Goal: Task Accomplishment & Management: Complete application form

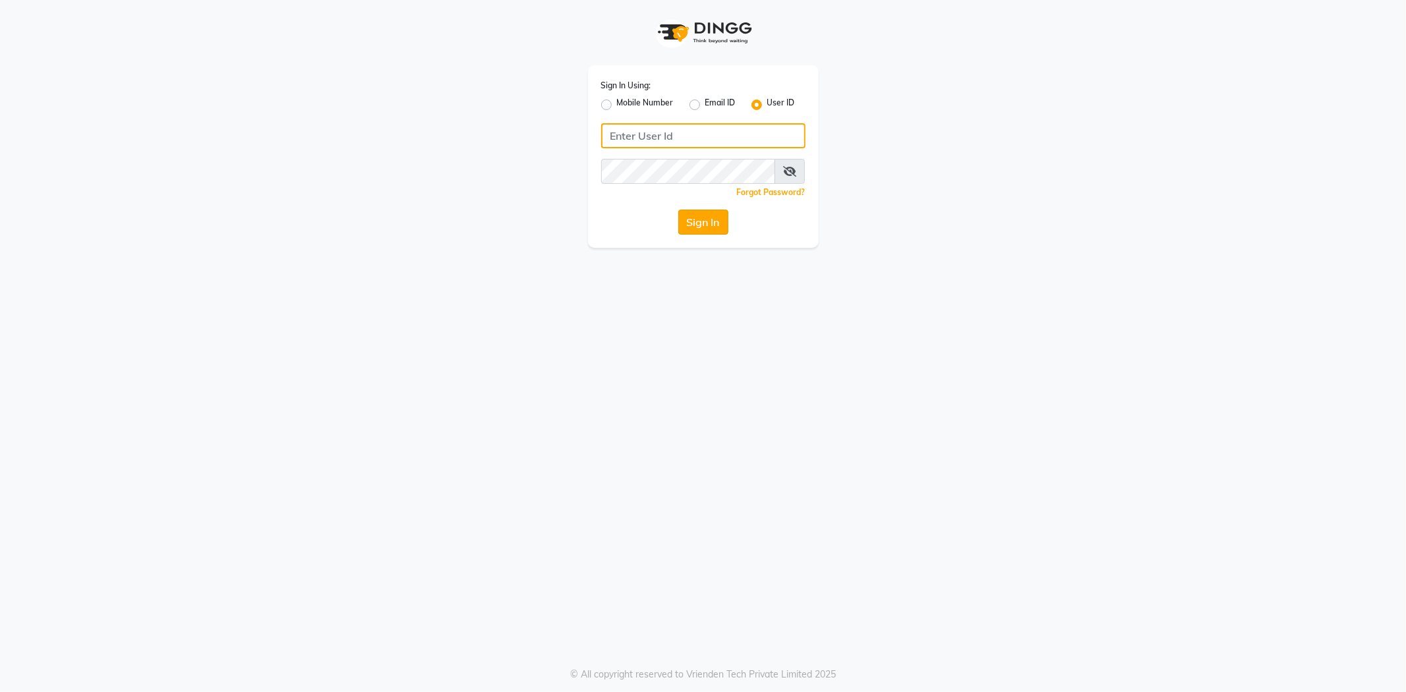
type input "e2769-01"
click at [703, 229] on button "Sign In" at bounding box center [703, 222] width 50 height 25
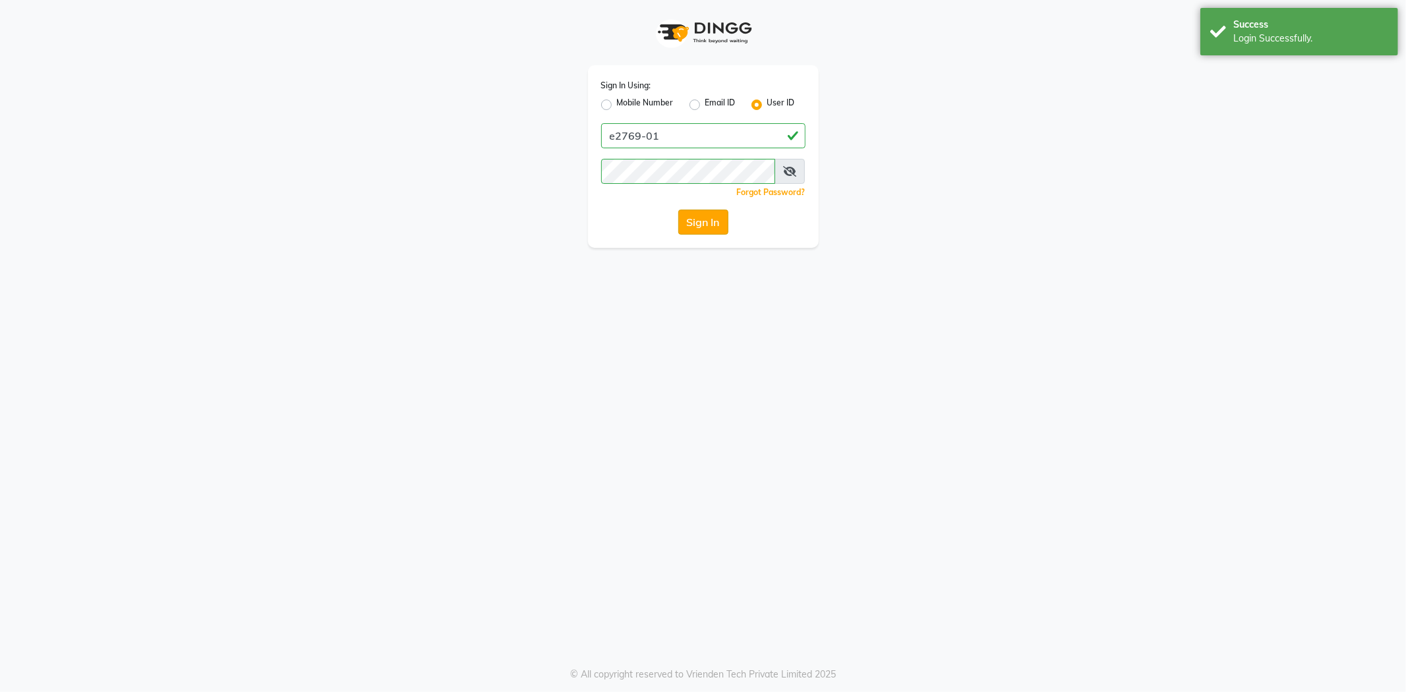
click at [706, 210] on button "Sign In" at bounding box center [703, 222] width 50 height 25
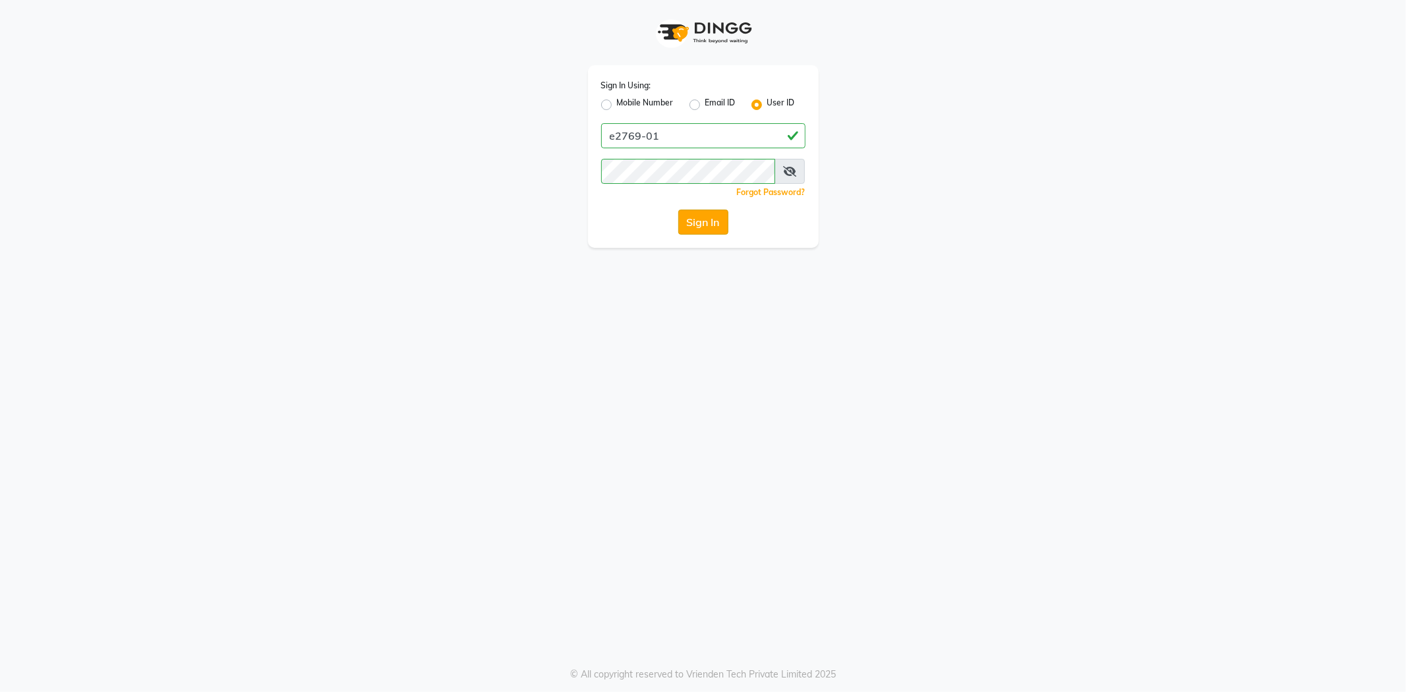
click at [717, 225] on button "Sign In" at bounding box center [703, 222] width 50 height 25
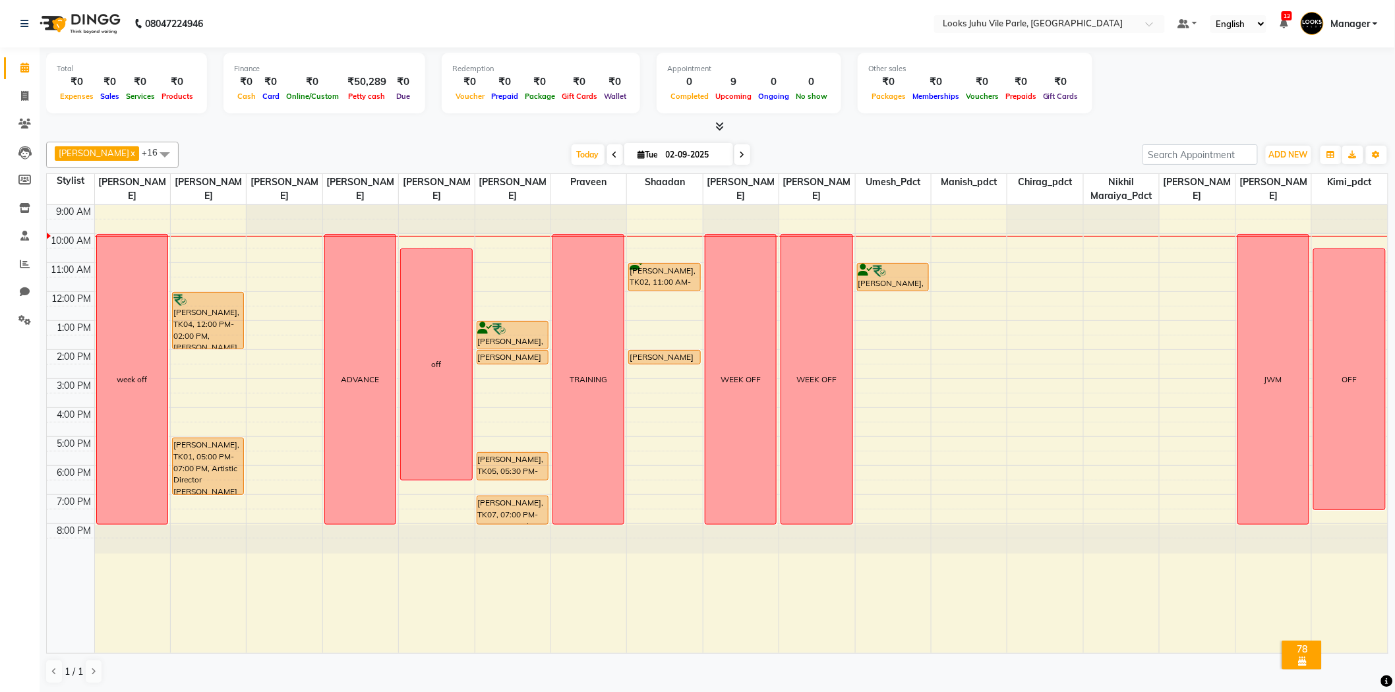
scroll to position [1, 0]
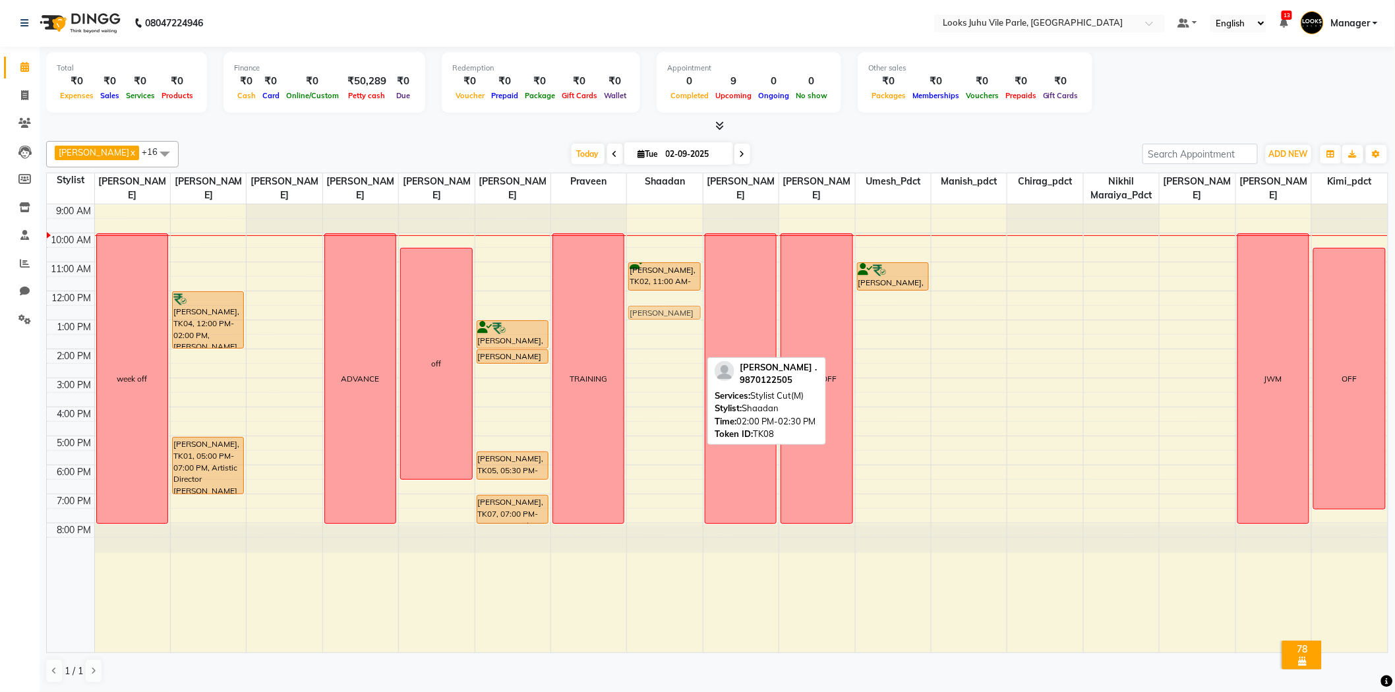
drag, startPoint x: 658, startPoint y: 353, endPoint x: 661, endPoint y: 313, distance: 40.4
click at [661, 313] on div "[PERSON_NAME], TK02, 11:00 AM-12:00 PM, Stylist Cut(M) [PERSON_NAME] ., TK08, 0…" at bounding box center [664, 428] width 75 height 448
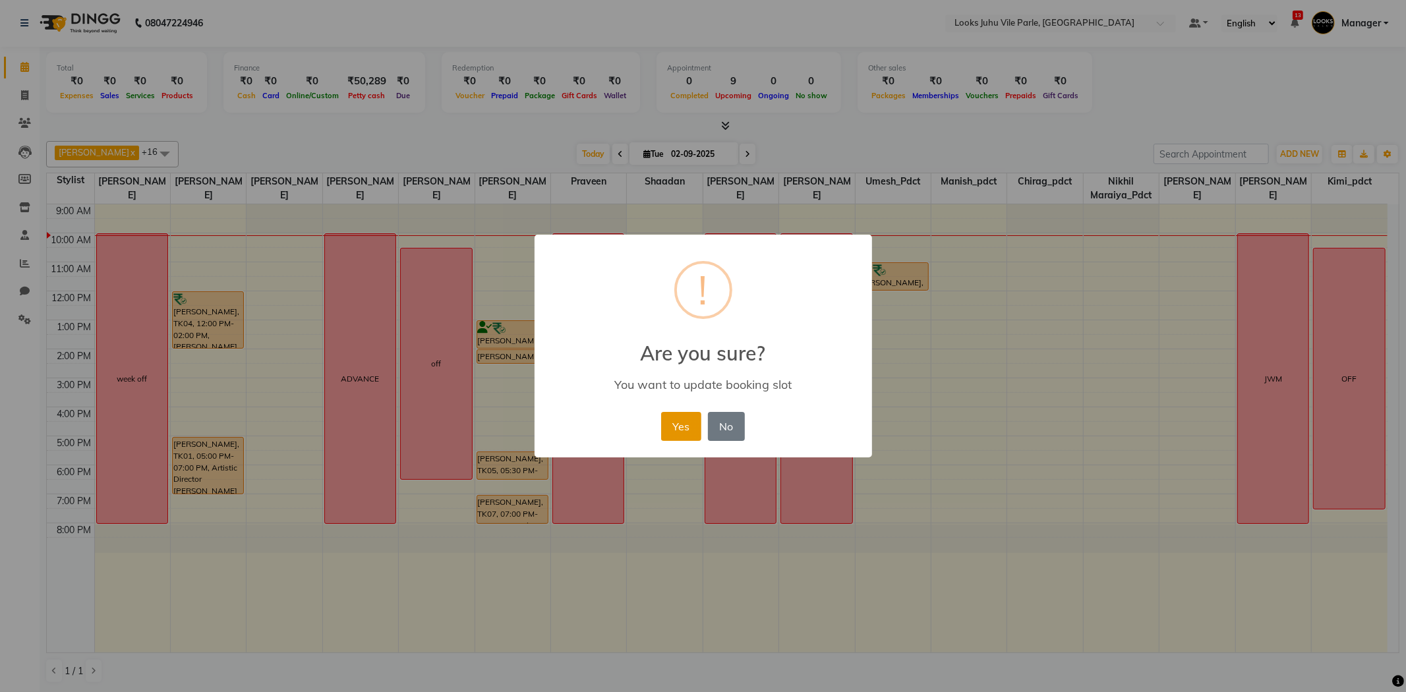
click at [681, 426] on button "Yes" at bounding box center [681, 426] width 40 height 29
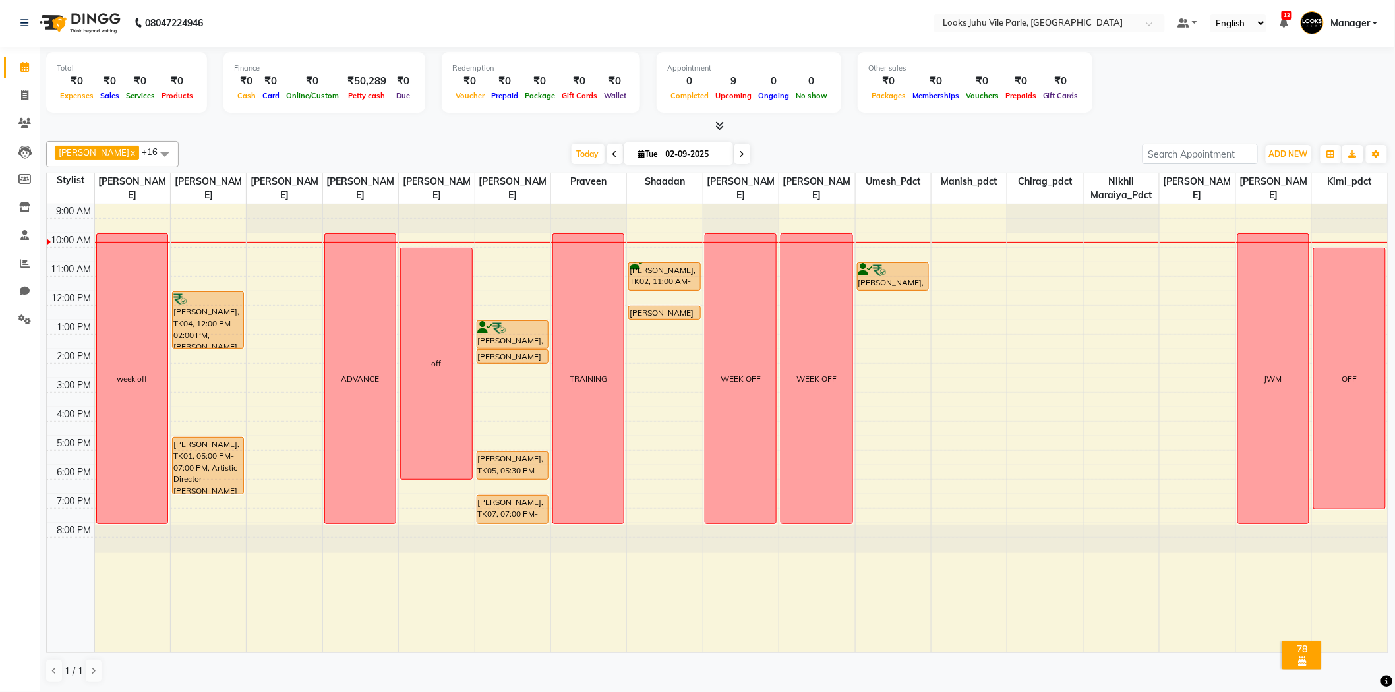
scroll to position [0, 0]
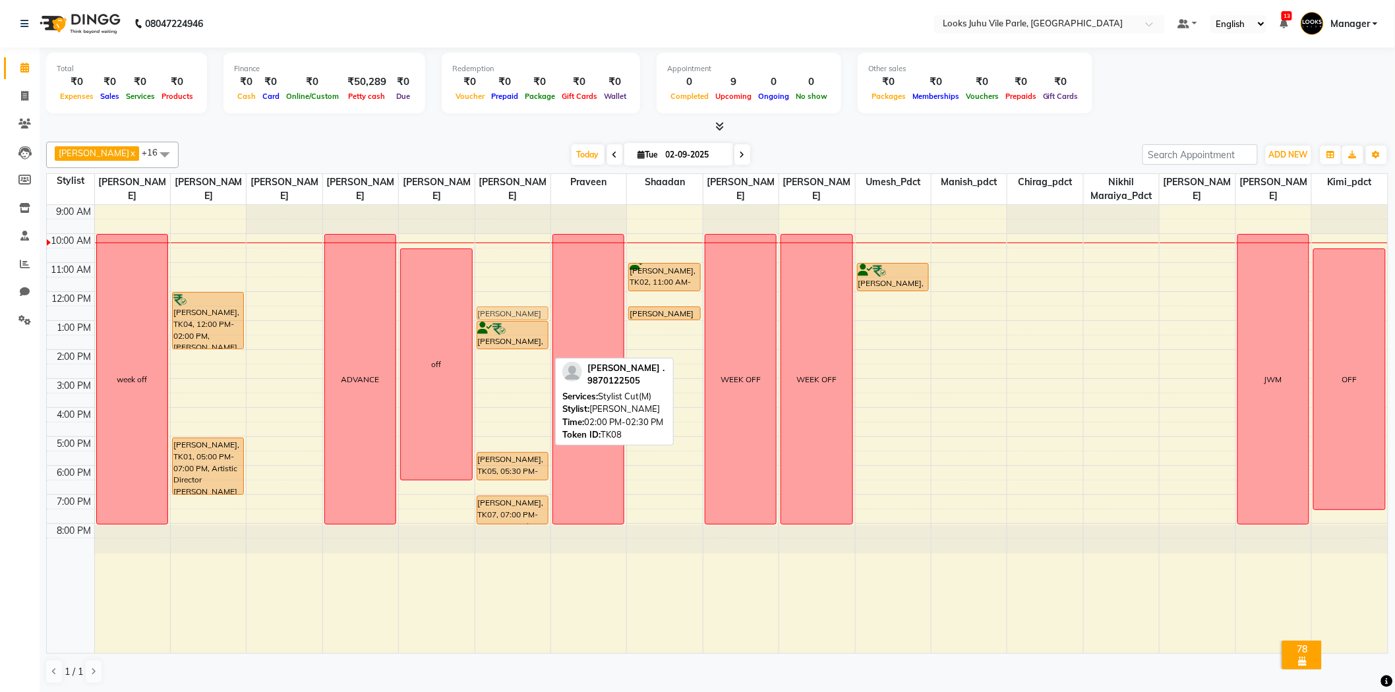
drag, startPoint x: 498, startPoint y: 357, endPoint x: 498, endPoint y: 316, distance: 40.9
click at [498, 316] on div "[PERSON_NAME], TK03, 01:00 PM-02:00 PM, Wash Shampoo(F) [PERSON_NAME] ., TK08, …" at bounding box center [512, 429] width 75 height 448
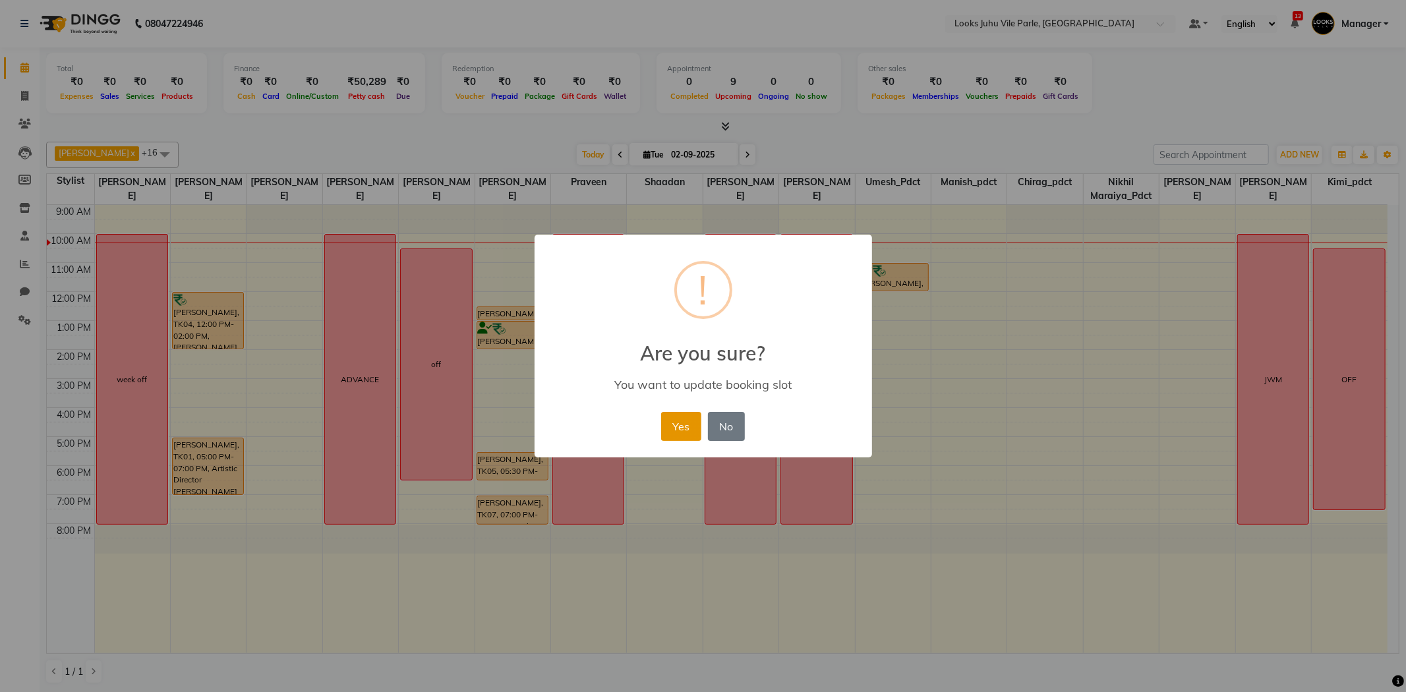
click at [664, 421] on button "Yes" at bounding box center [681, 426] width 40 height 29
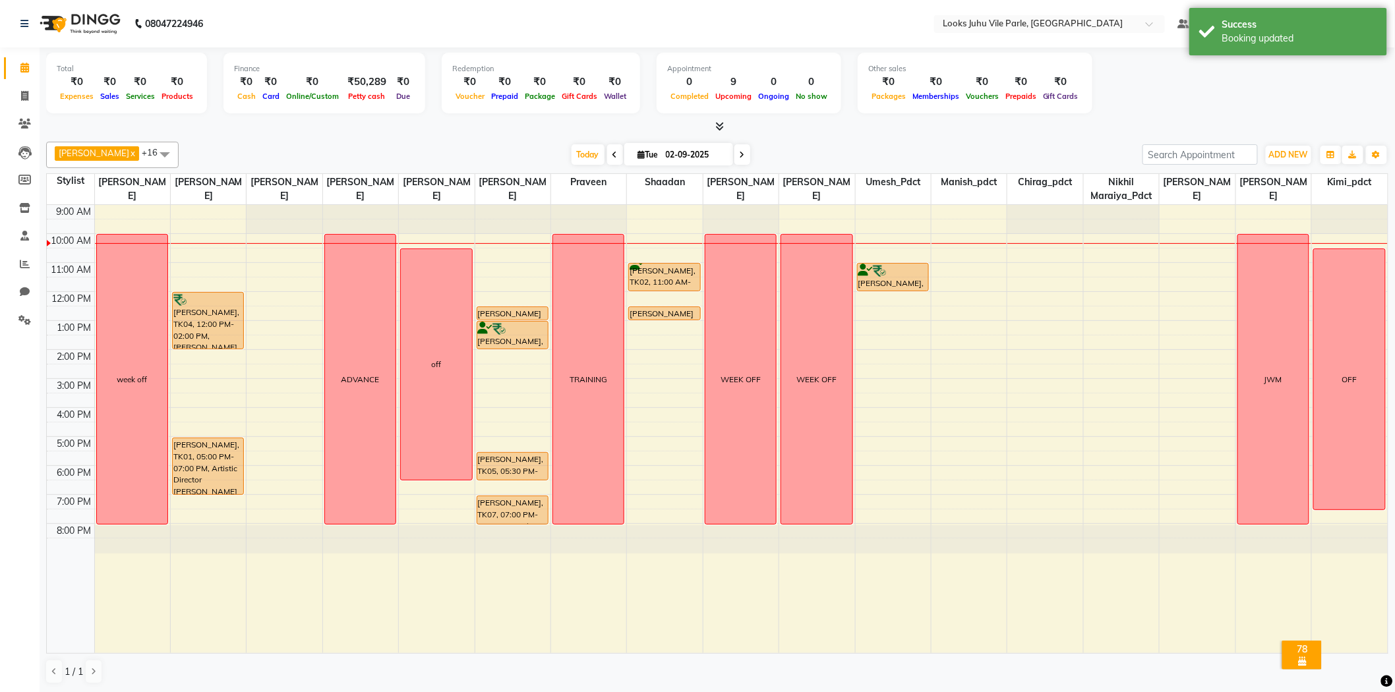
click at [510, 298] on div "9:00 AM 10:00 AM 11:00 AM 12:00 PM 1:00 PM 2:00 PM 3:00 PM 4:00 PM 5:00 PM 6:00…" at bounding box center [717, 429] width 1341 height 448
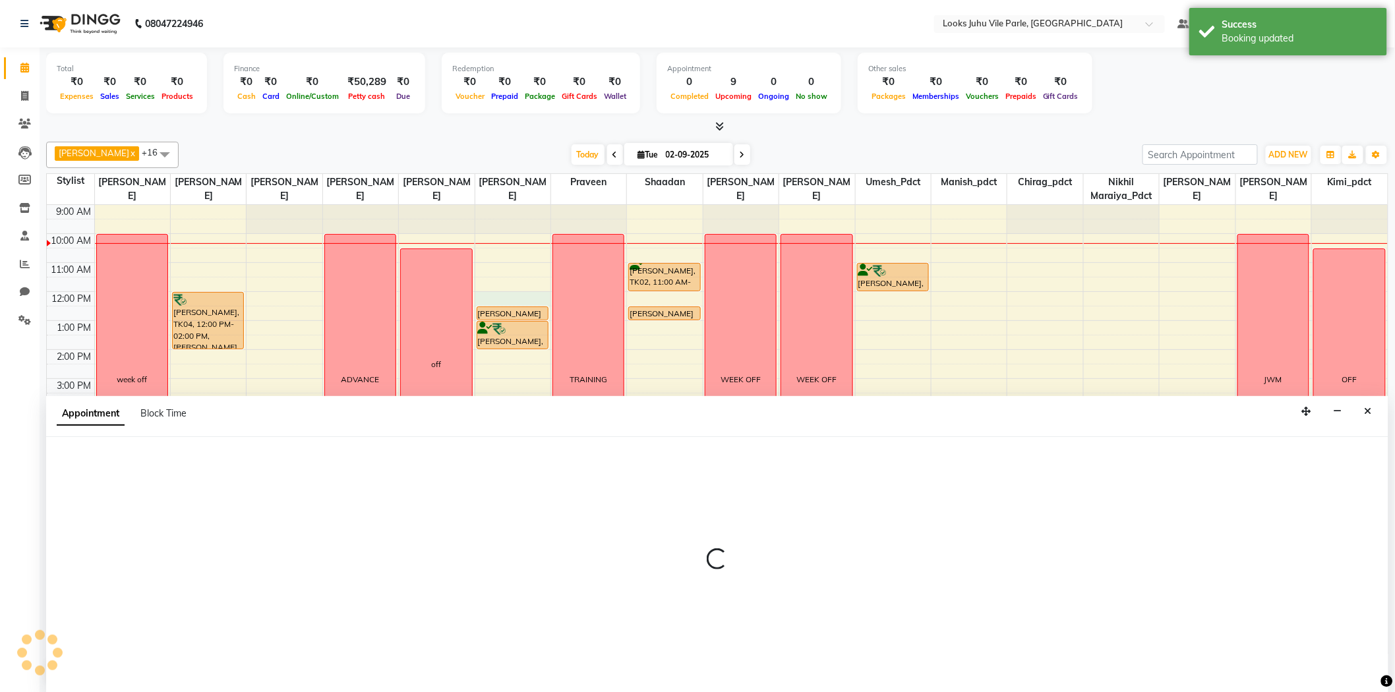
scroll to position [1, 0]
select select "69136"
select select "tentative"
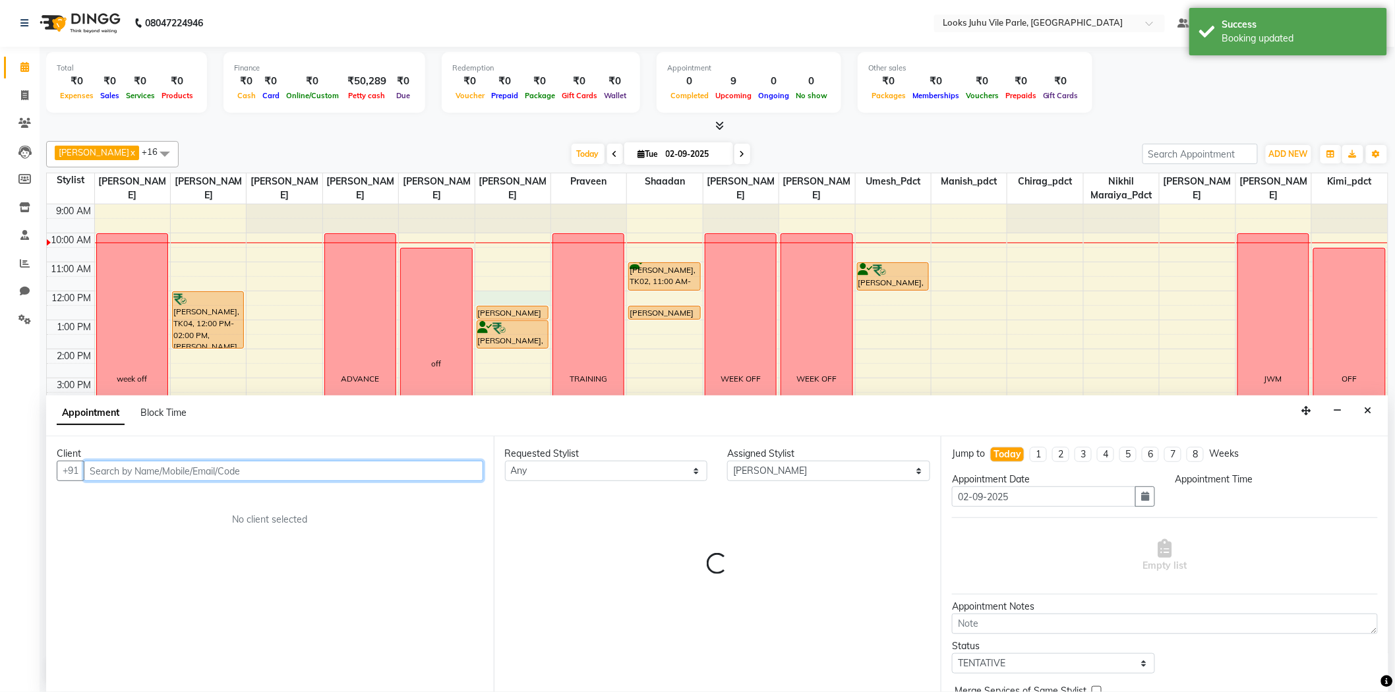
select select "720"
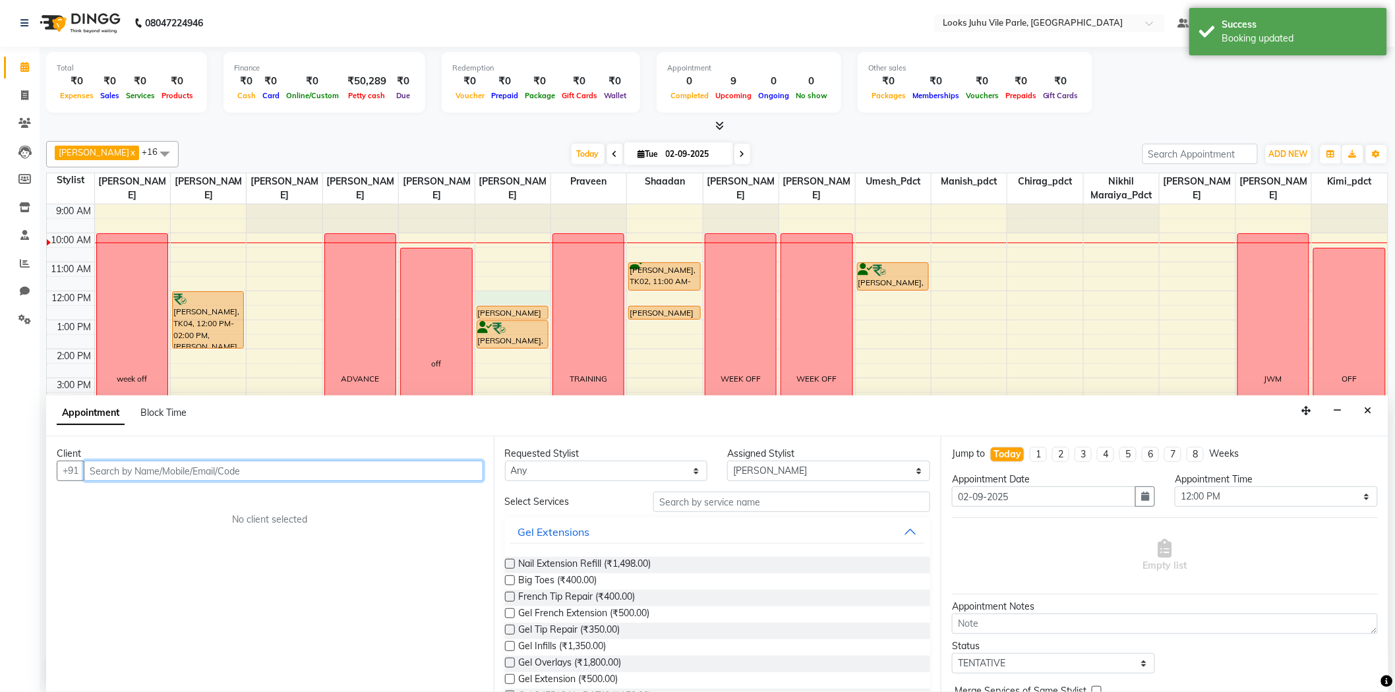
click at [116, 475] on input "text" at bounding box center [284, 471] width 400 height 20
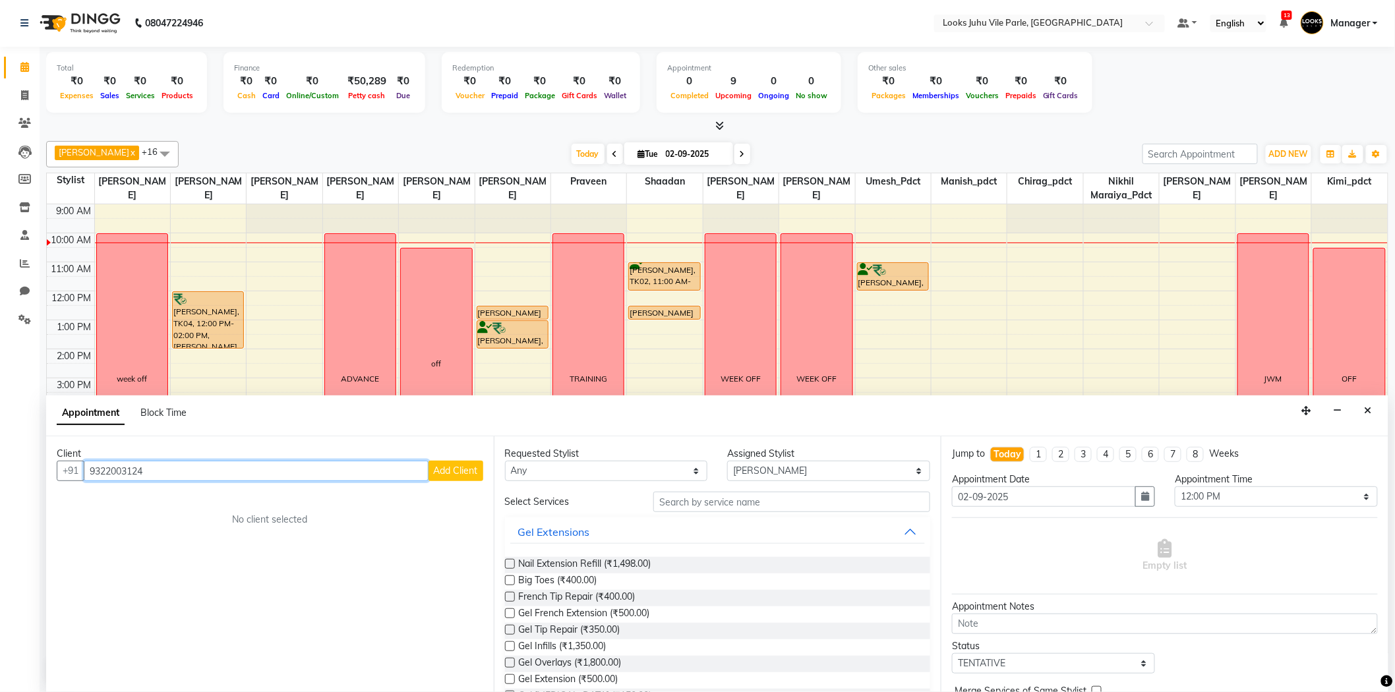
type input "9322003124"
click at [450, 461] on button "Add Client" at bounding box center [456, 471] width 55 height 20
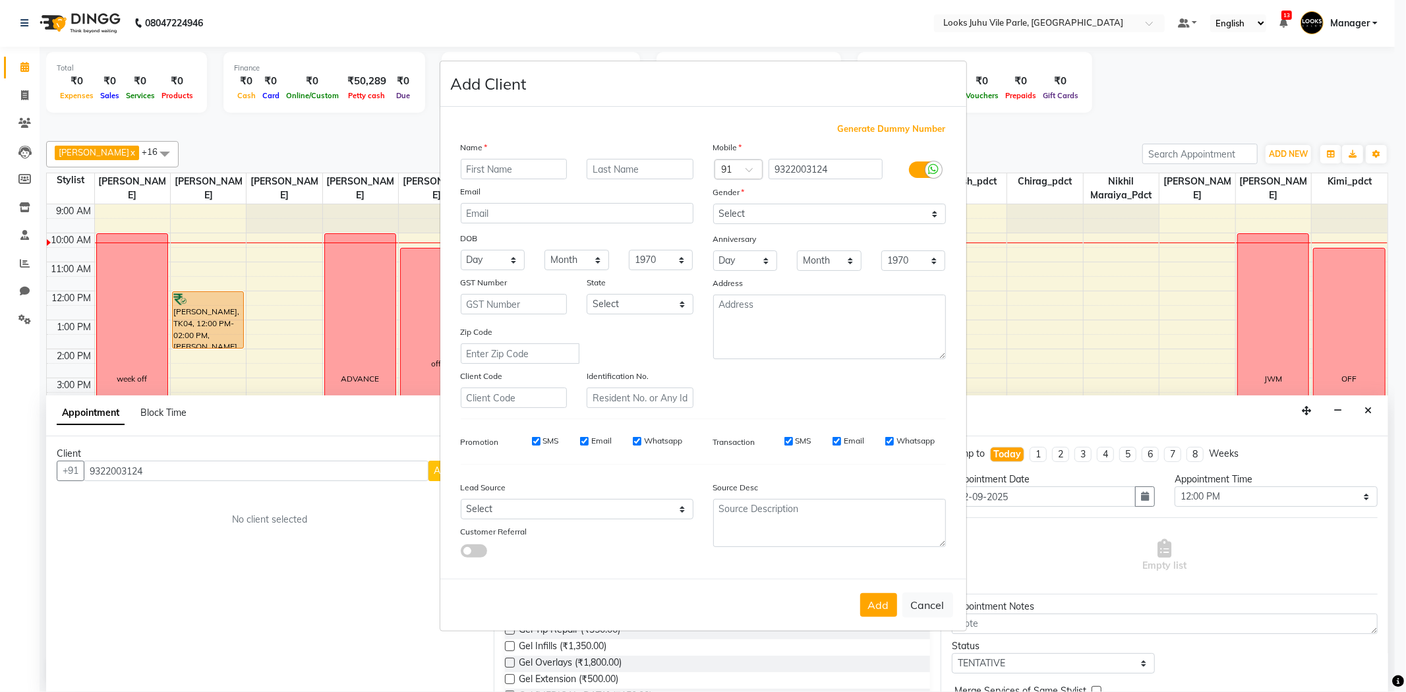
click at [479, 165] on input "text" at bounding box center [514, 169] width 107 height 20
type input "AARAM"
click at [636, 166] on input "text" at bounding box center [640, 169] width 107 height 20
type input "SHAH"
click at [750, 216] on select "Select [DEMOGRAPHIC_DATA] [DEMOGRAPHIC_DATA] Other Prefer Not To Say" at bounding box center [829, 214] width 233 height 20
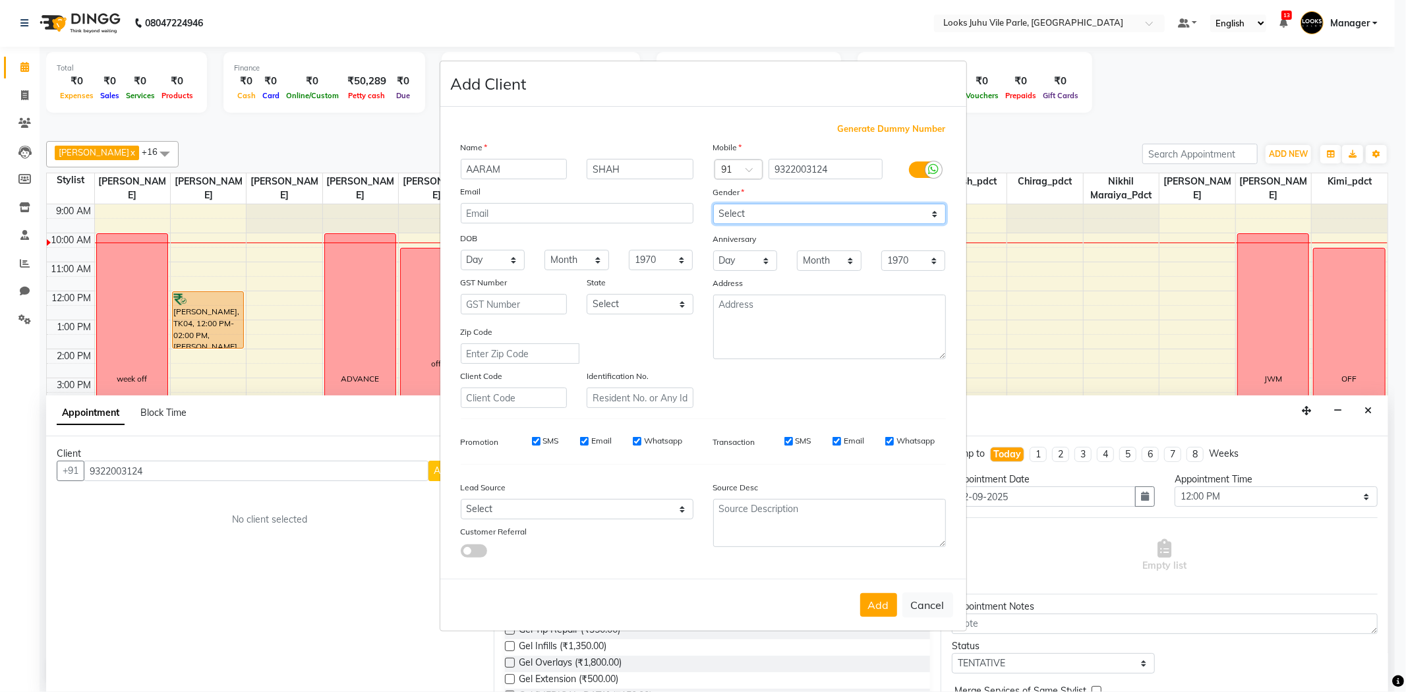
select select "[DEMOGRAPHIC_DATA]"
click at [713, 204] on select "Select [DEMOGRAPHIC_DATA] [DEMOGRAPHIC_DATA] Other Prefer Not To Say" at bounding box center [829, 214] width 233 height 20
click at [880, 607] on button "Add" at bounding box center [878, 605] width 37 height 24
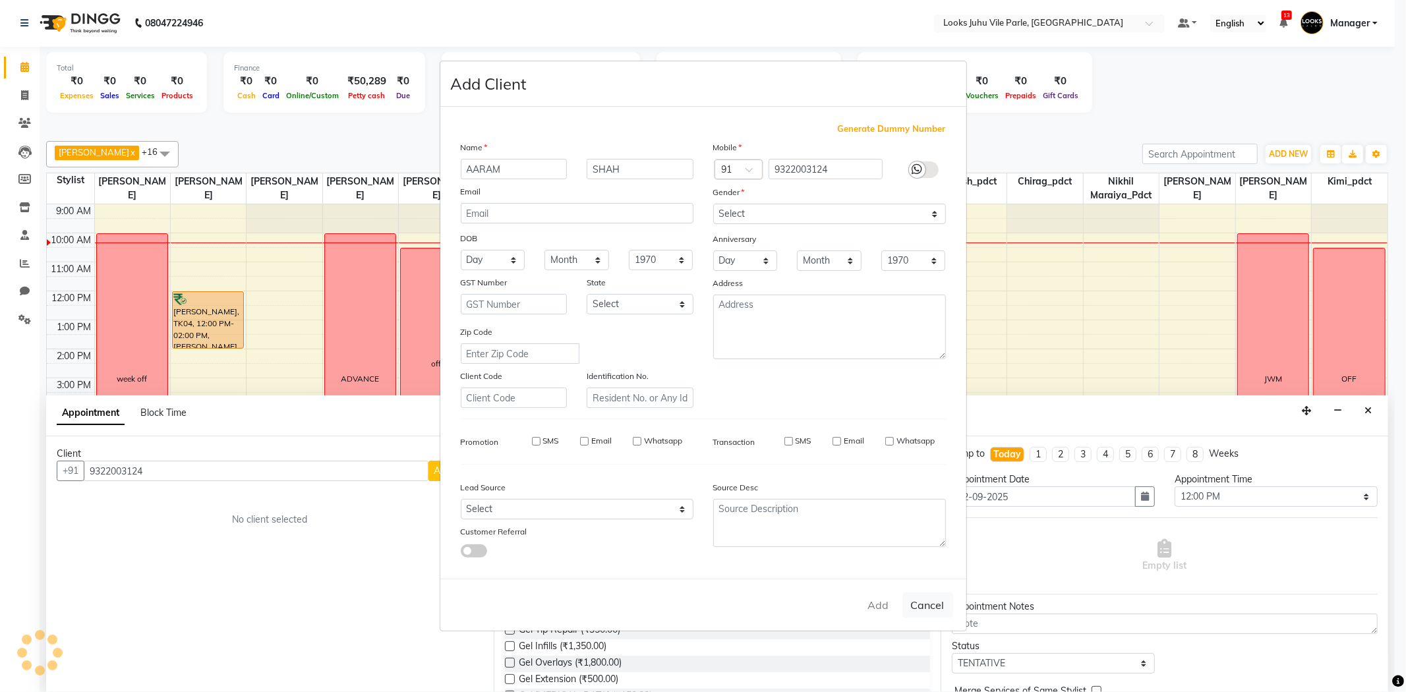
select select
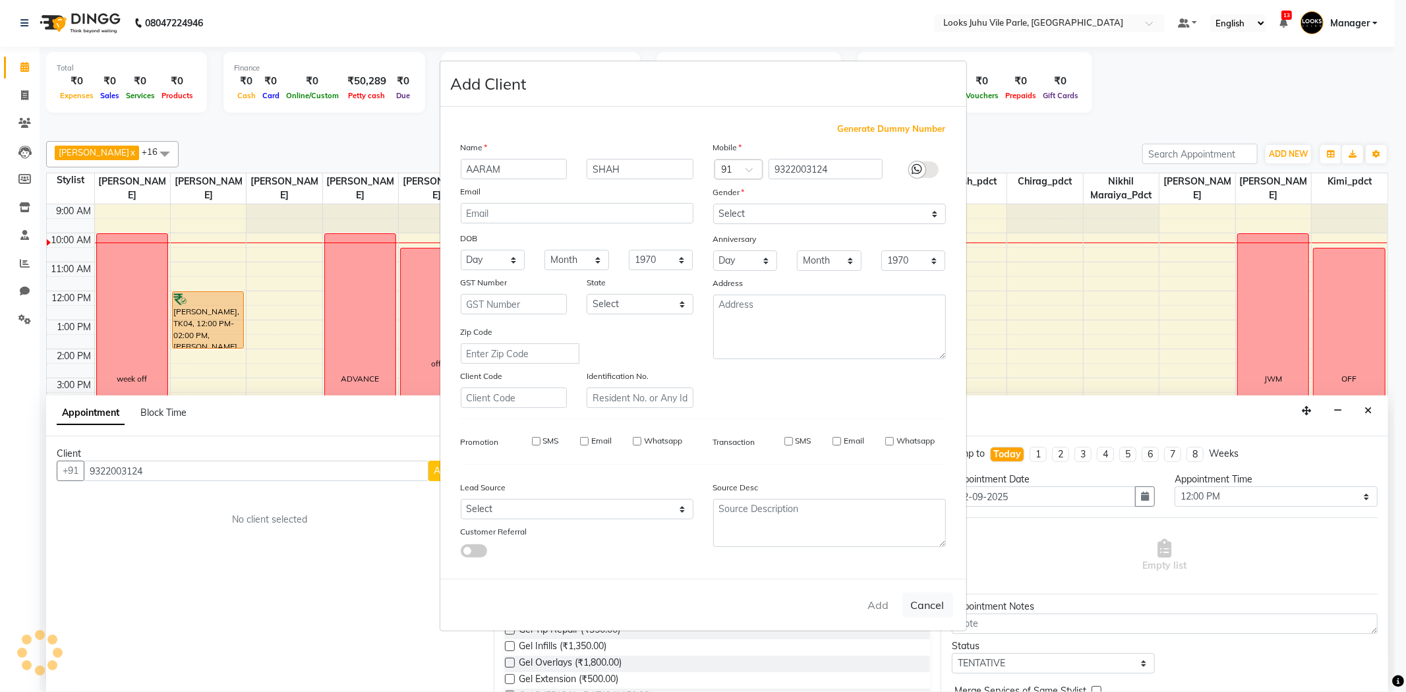
select select
checkbox input "false"
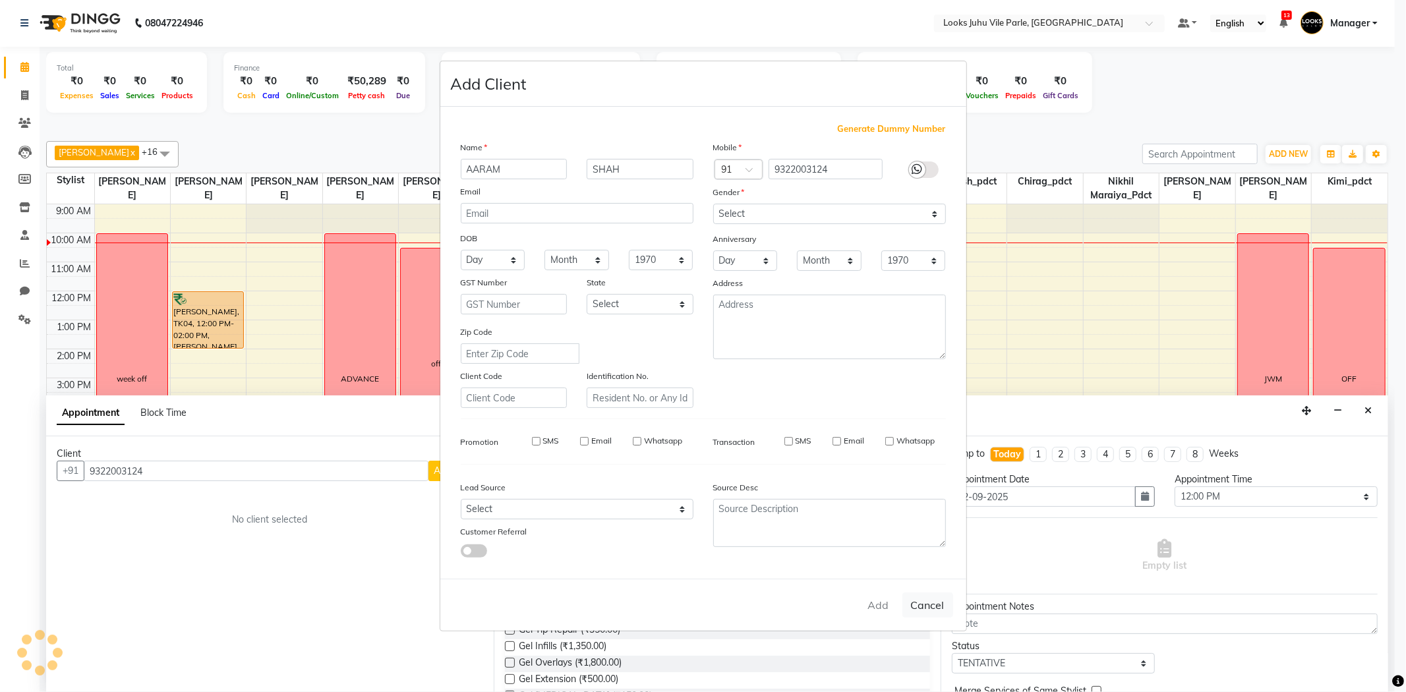
checkbox input "false"
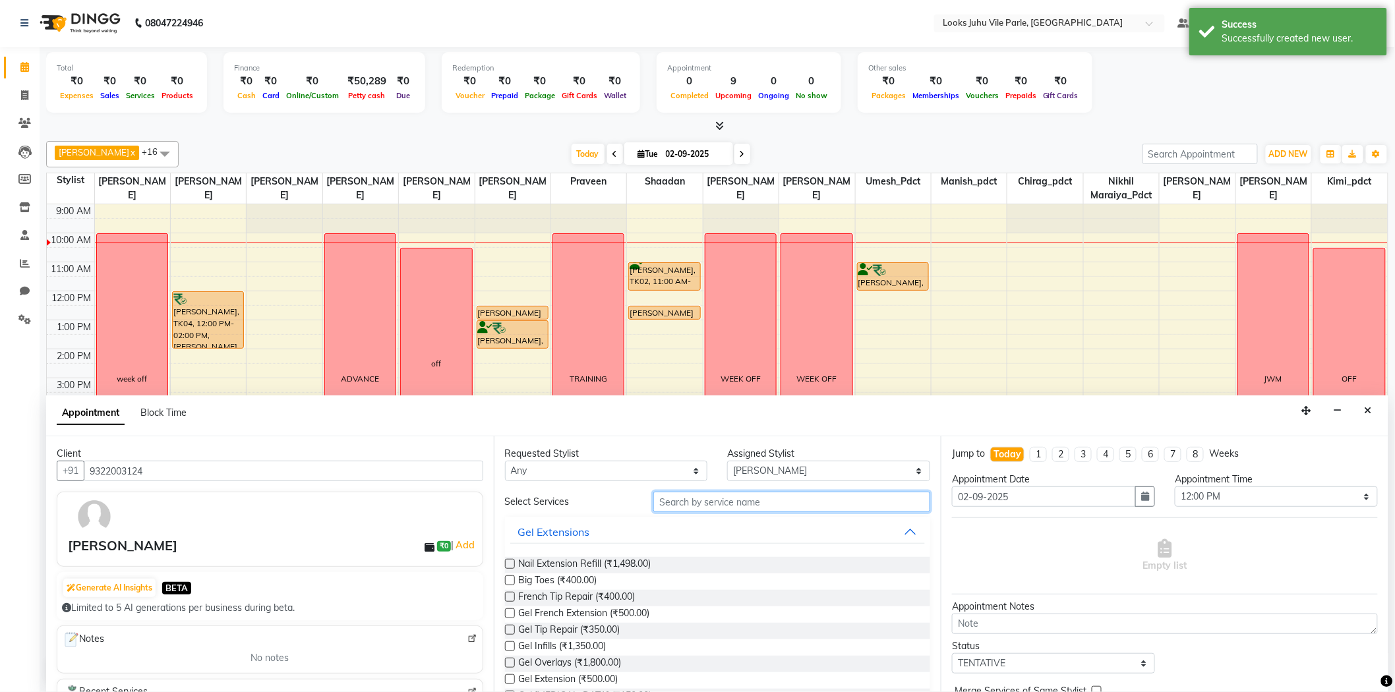
click at [694, 506] on input "text" at bounding box center [791, 502] width 277 height 20
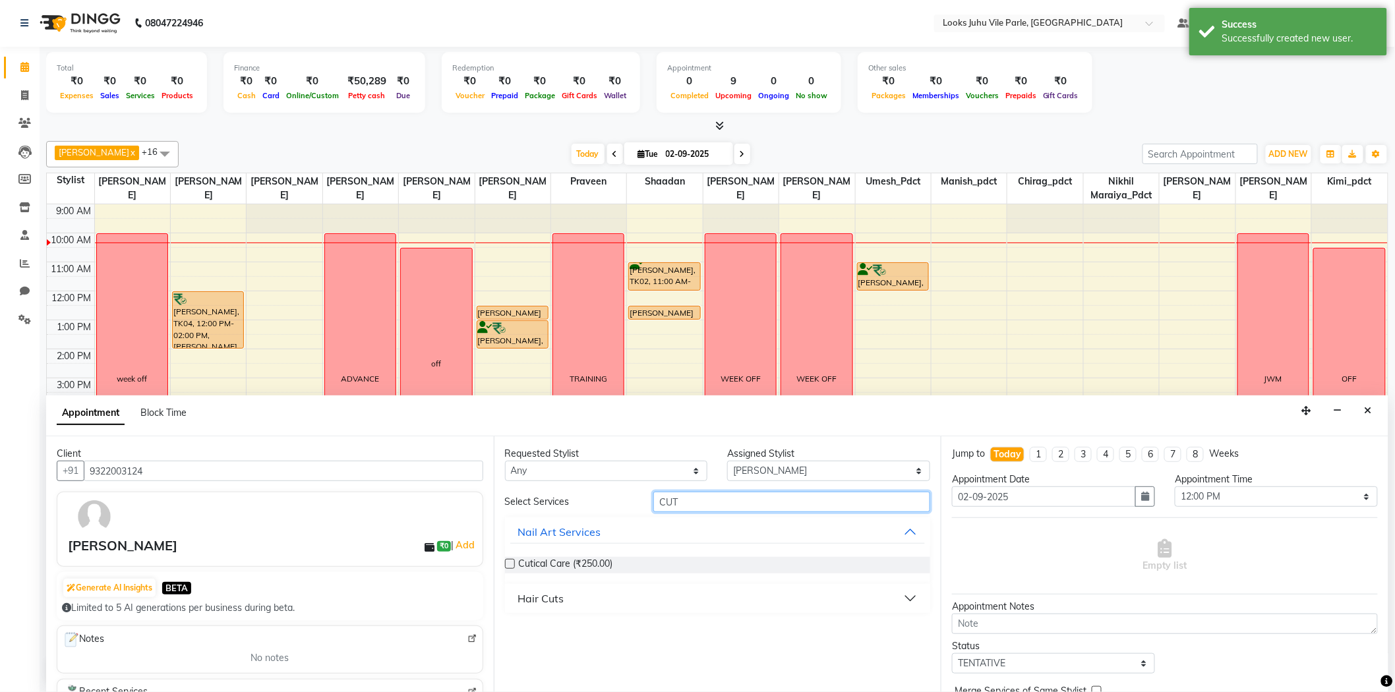
type input "CUT"
click at [535, 600] on div "Hair Cuts" at bounding box center [541, 599] width 46 height 16
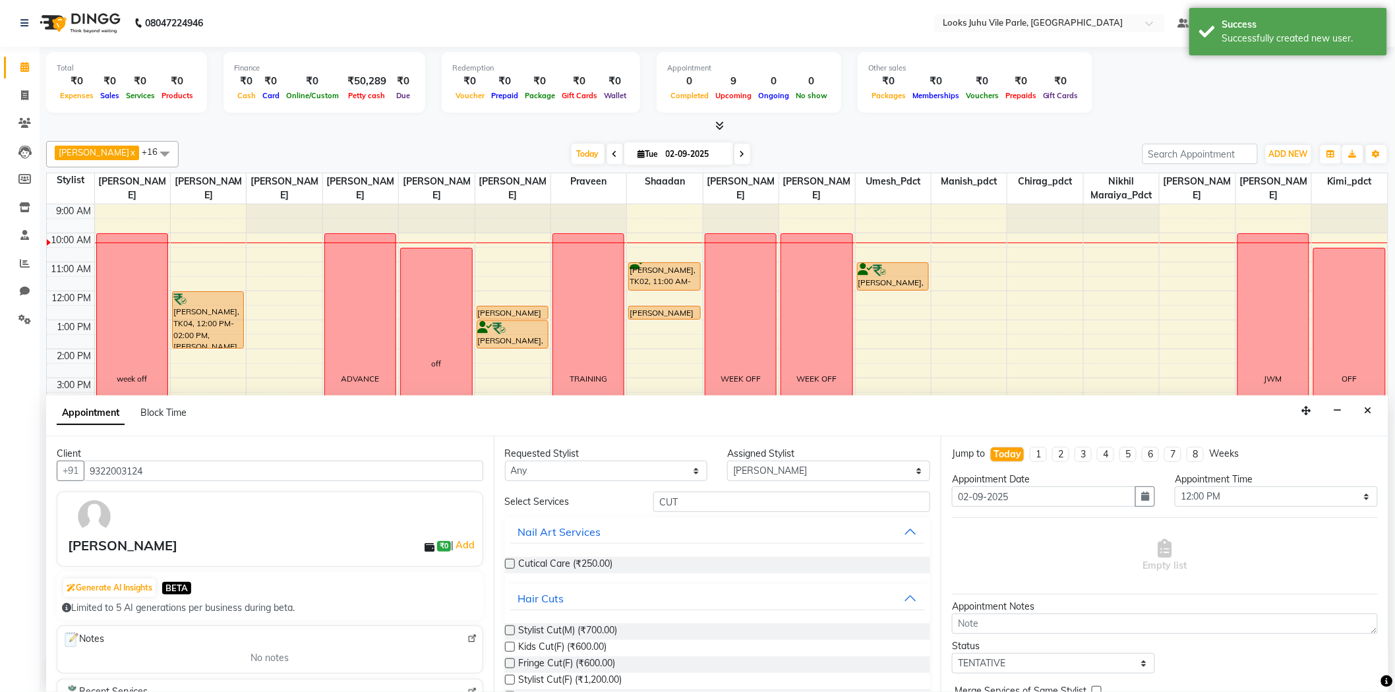
click at [509, 634] on label at bounding box center [510, 631] width 10 height 10
click at [509, 634] on input "checkbox" at bounding box center [509, 632] width 9 height 9
checkbox input "false"
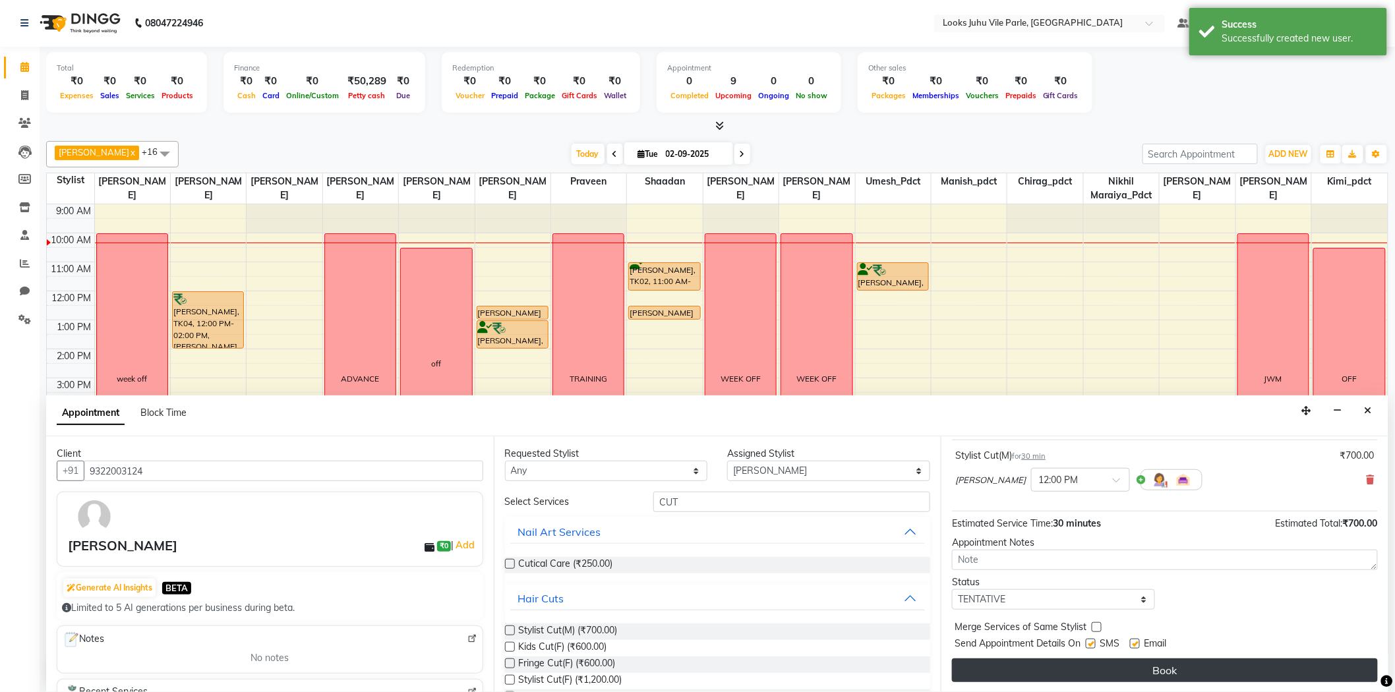
click at [1171, 659] on button "Book" at bounding box center [1165, 671] width 426 height 24
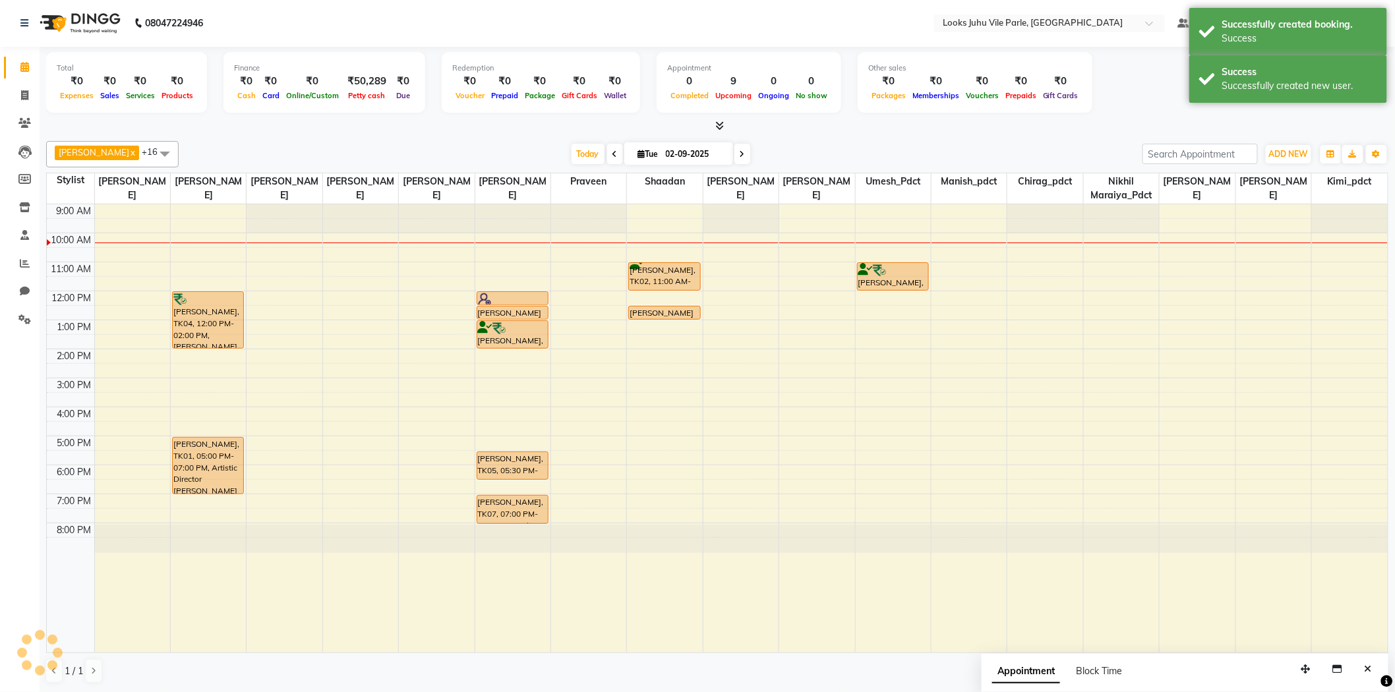
scroll to position [0, 0]
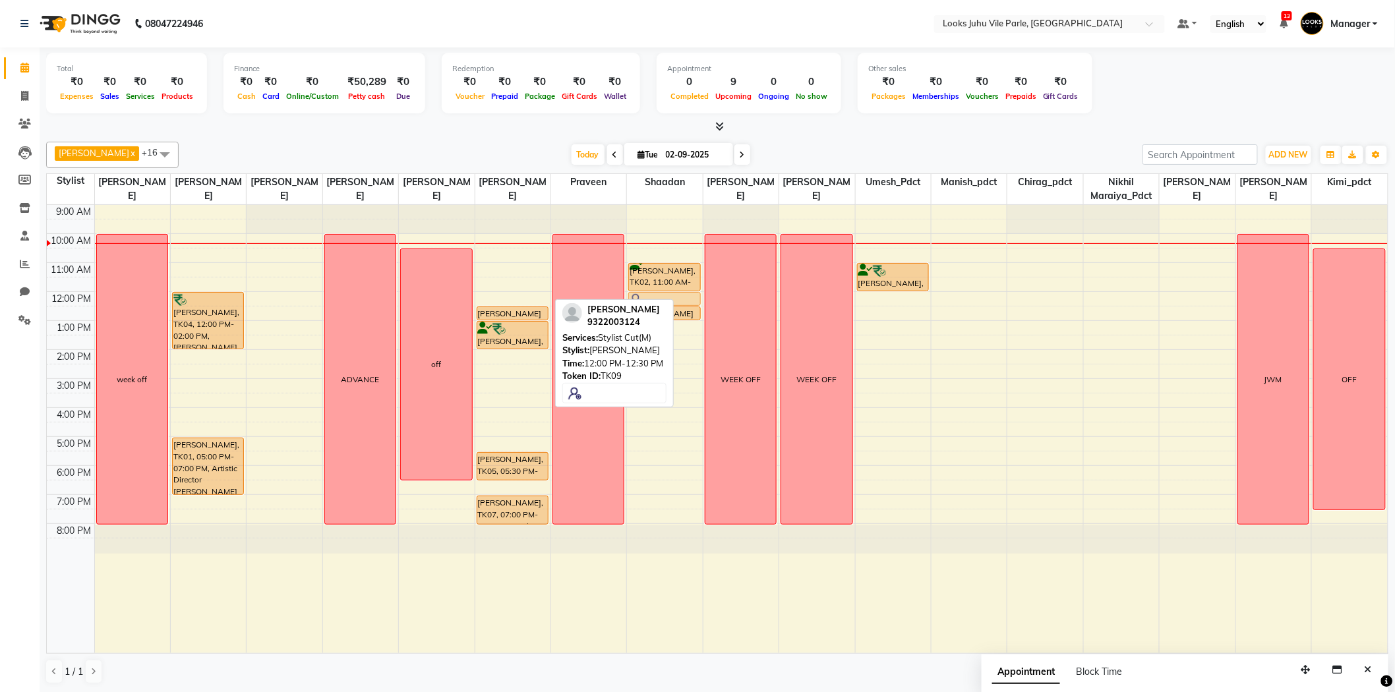
drag, startPoint x: 493, startPoint y: 295, endPoint x: 667, endPoint y: 299, distance: 174.1
click at [667, 299] on div "[PERSON_NAME] x [PERSON_NAME] x [PERSON_NAME] x [PERSON_NAME] x [PERSON_NAME] x…" at bounding box center [717, 412] width 1342 height 553
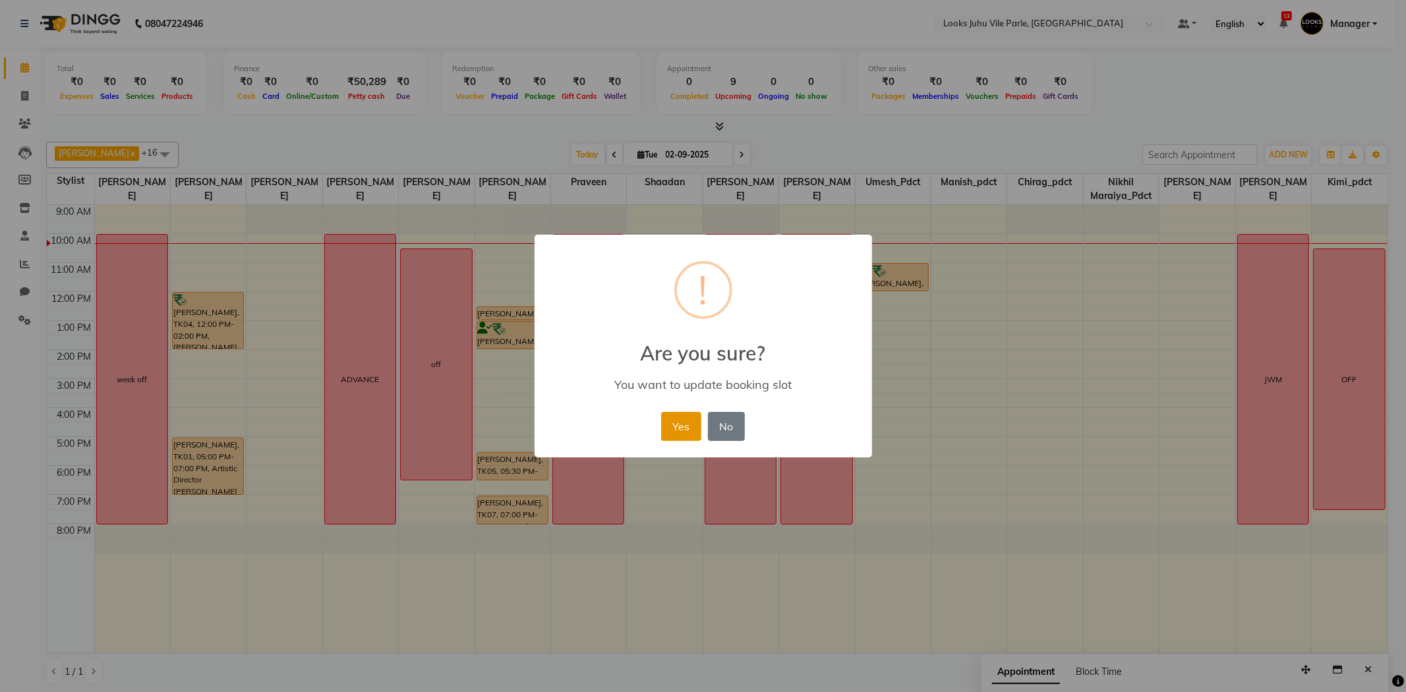
click at [674, 412] on button "Yes" at bounding box center [681, 426] width 40 height 29
